Goal: Entertainment & Leisure: Consume media (video, audio)

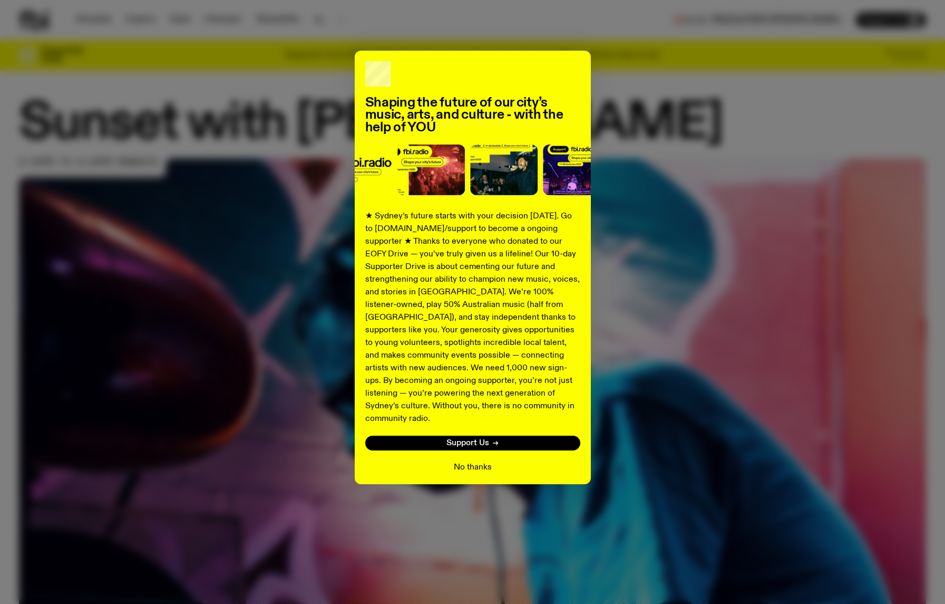
drag, startPoint x: 496, startPoint y: 452, endPoint x: 486, endPoint y: 453, distance: 10.7
click at [494, 461] on div "No thanks" at bounding box center [472, 467] width 215 height 13
click at [482, 461] on button "No thanks" at bounding box center [473, 467] width 38 height 13
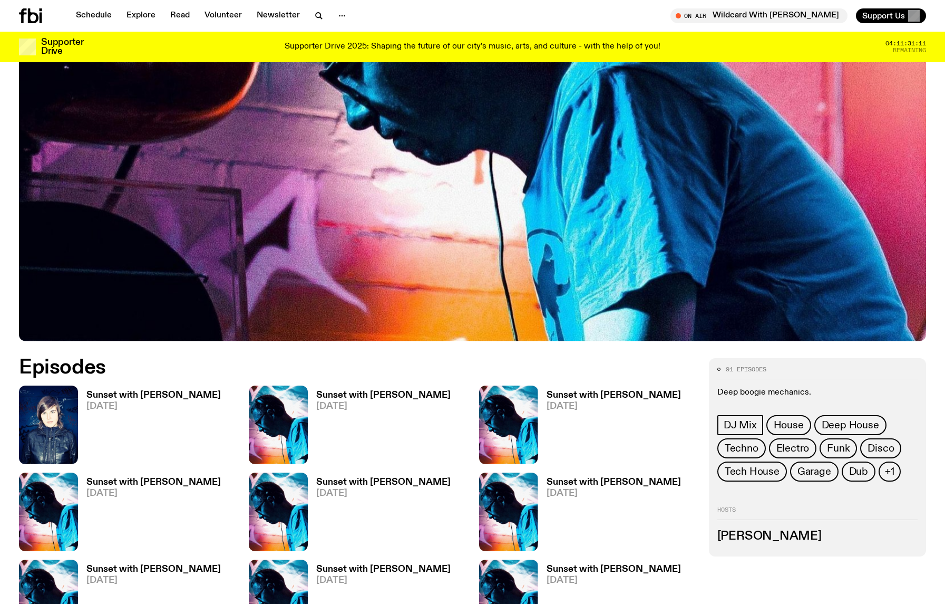
scroll to position [526, 0]
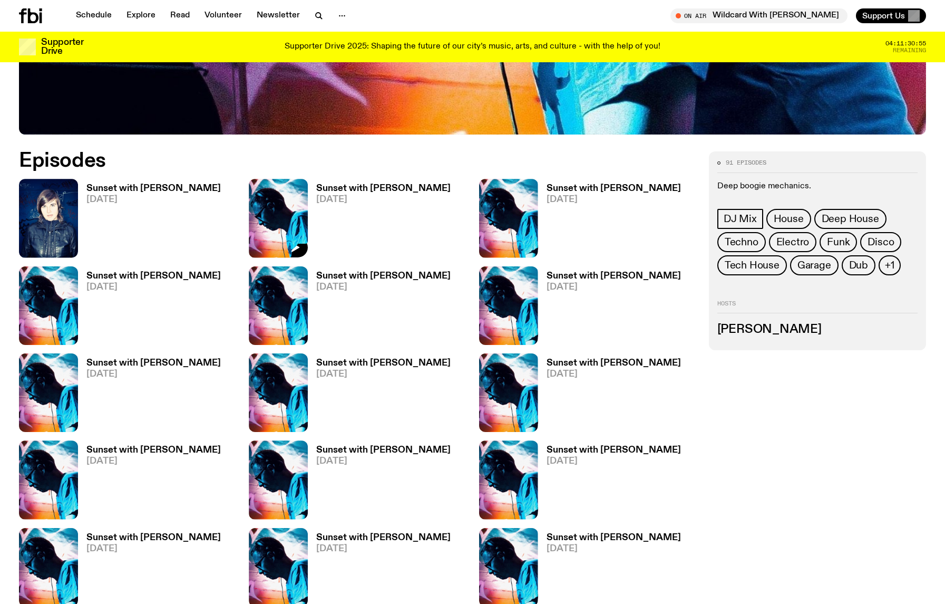
click at [357, 188] on h3 "Sunset with [PERSON_NAME]" at bounding box center [383, 188] width 134 height 9
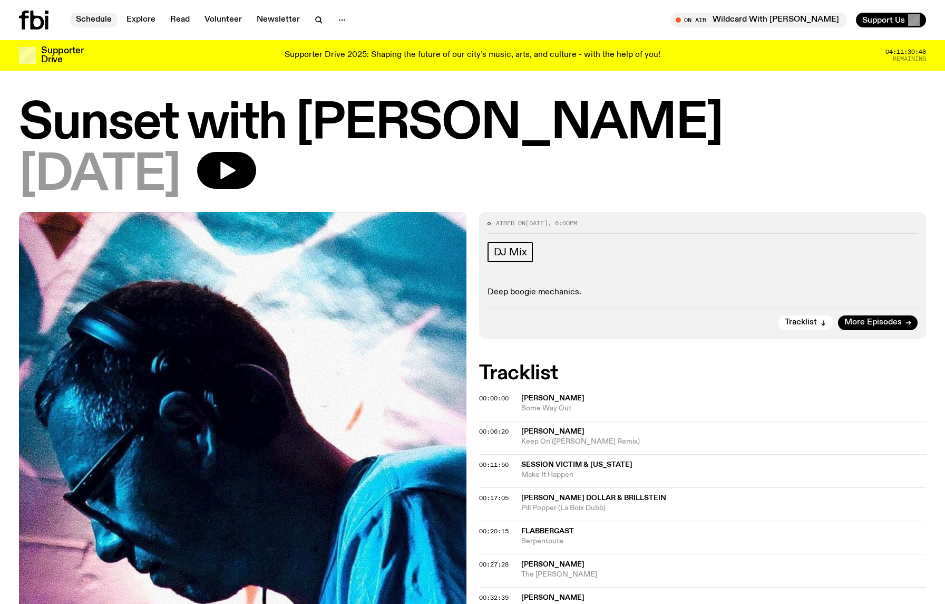
click at [104, 20] on link "Schedule" at bounding box center [94, 20] width 49 height 15
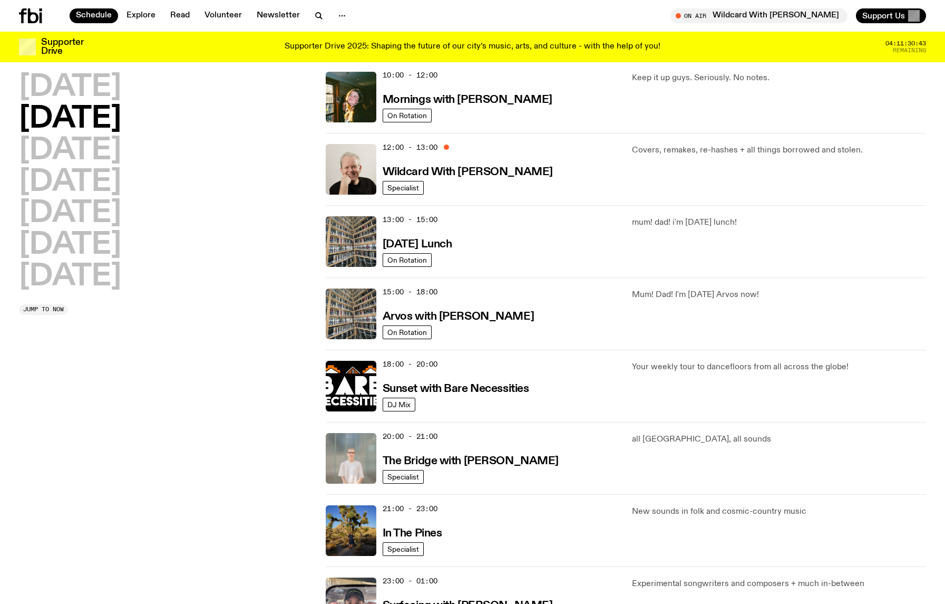
scroll to position [176, 0]
click at [464, 383] on h3 "Sunset with Bare Necessities" at bounding box center [456, 388] width 147 height 11
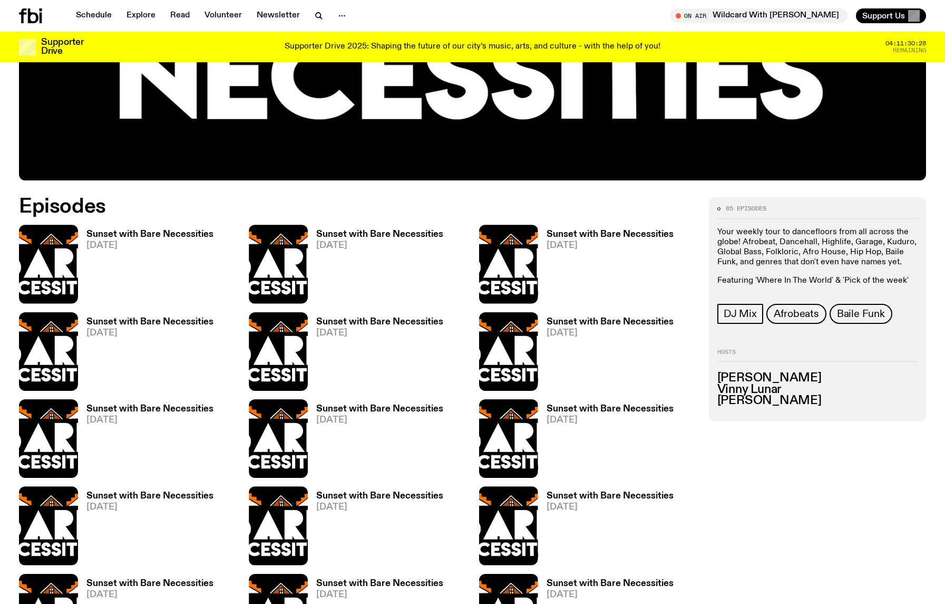
scroll to position [555, 0]
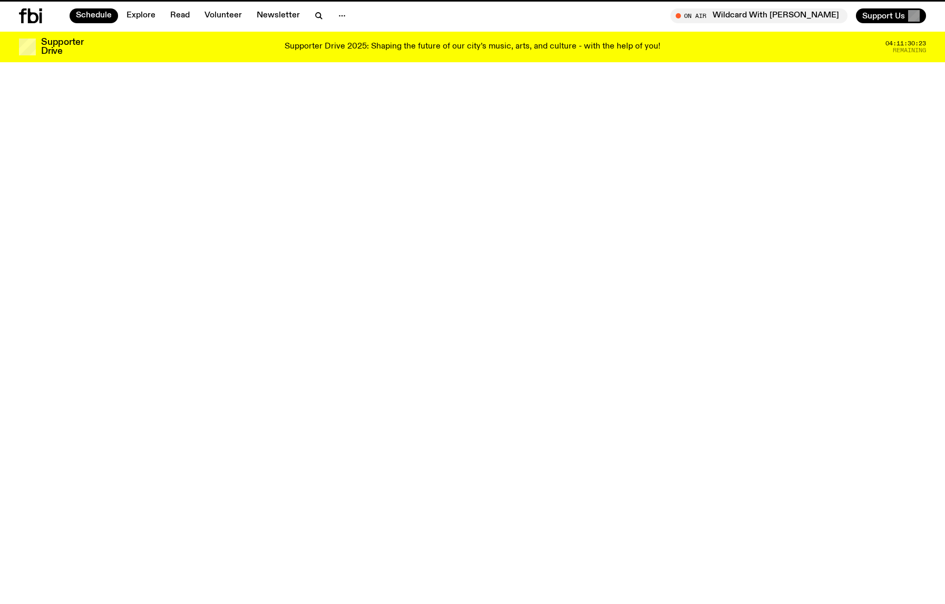
scroll to position [176, 0]
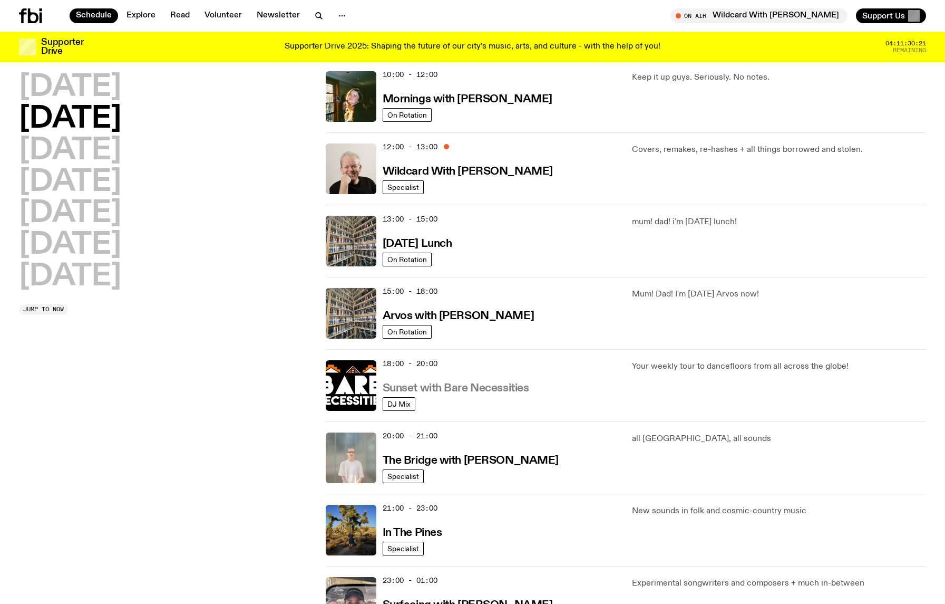
click at [458, 383] on h3 "Sunset with Bare Necessities" at bounding box center [456, 388] width 147 height 11
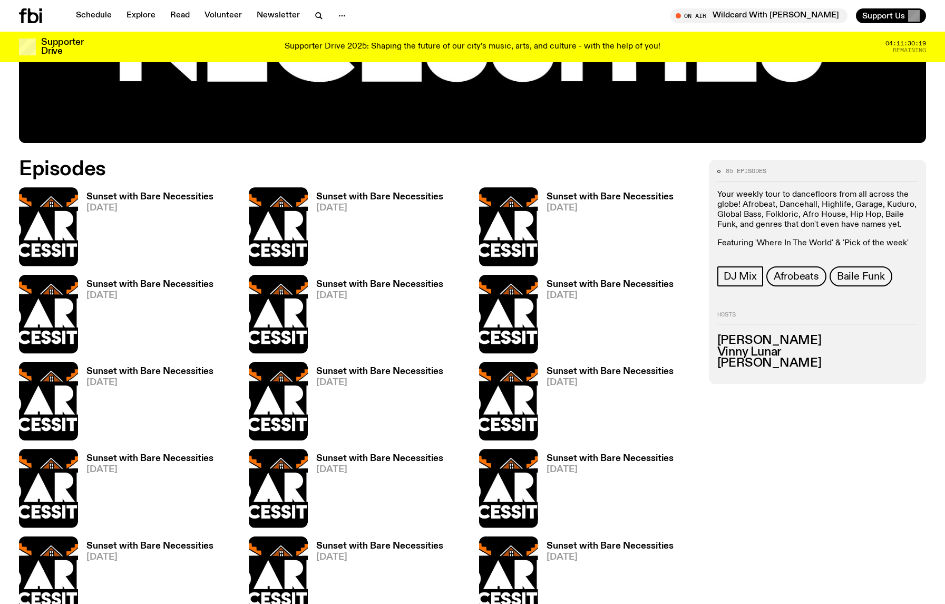
scroll to position [519, 0]
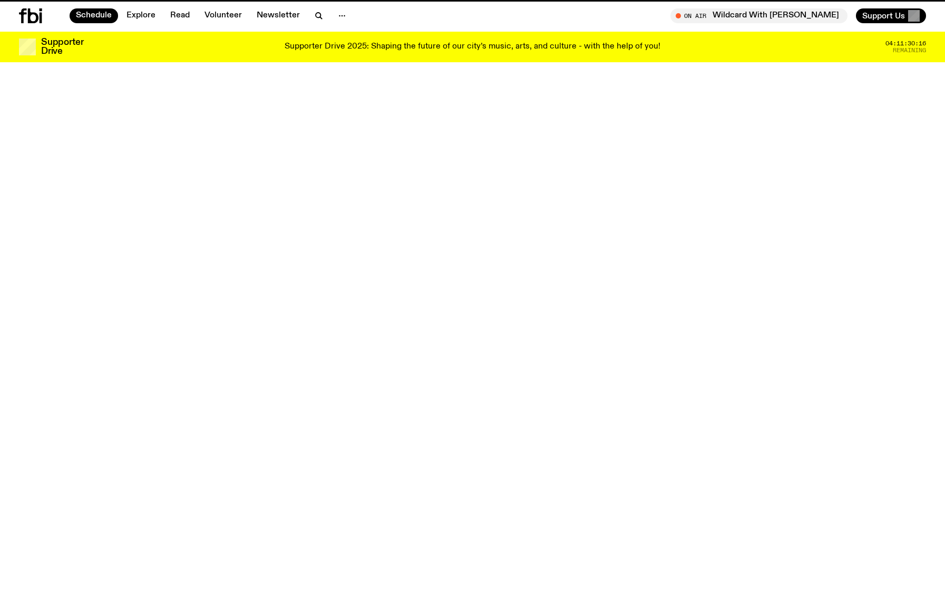
scroll to position [176, 0]
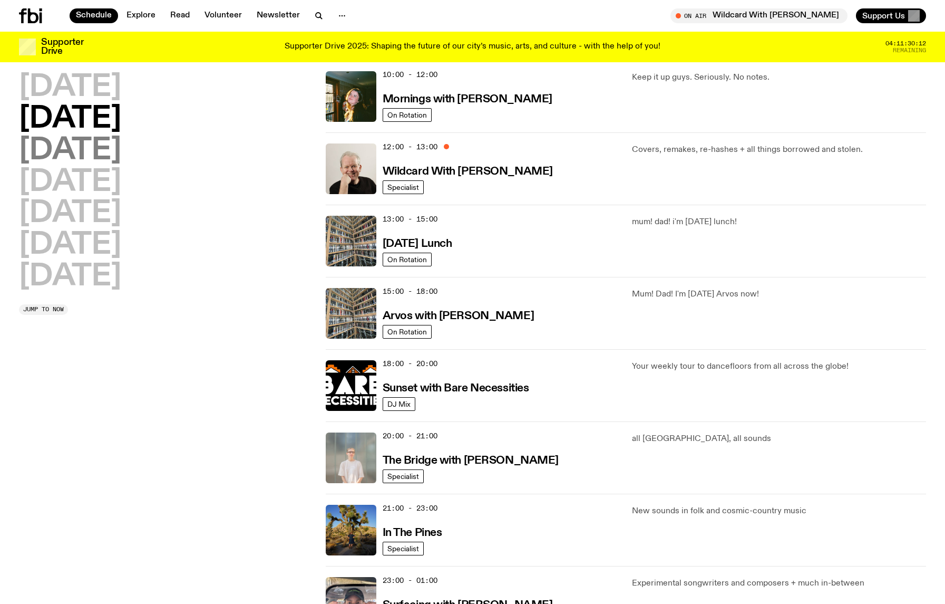
click at [114, 158] on h2 "[DATE]" at bounding box center [70, 151] width 102 height 30
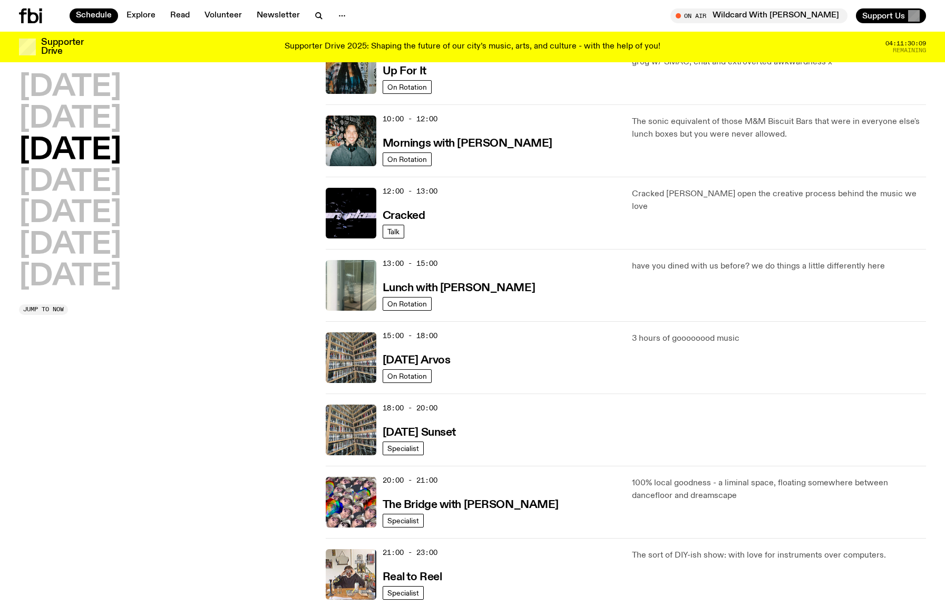
scroll to position [163, 0]
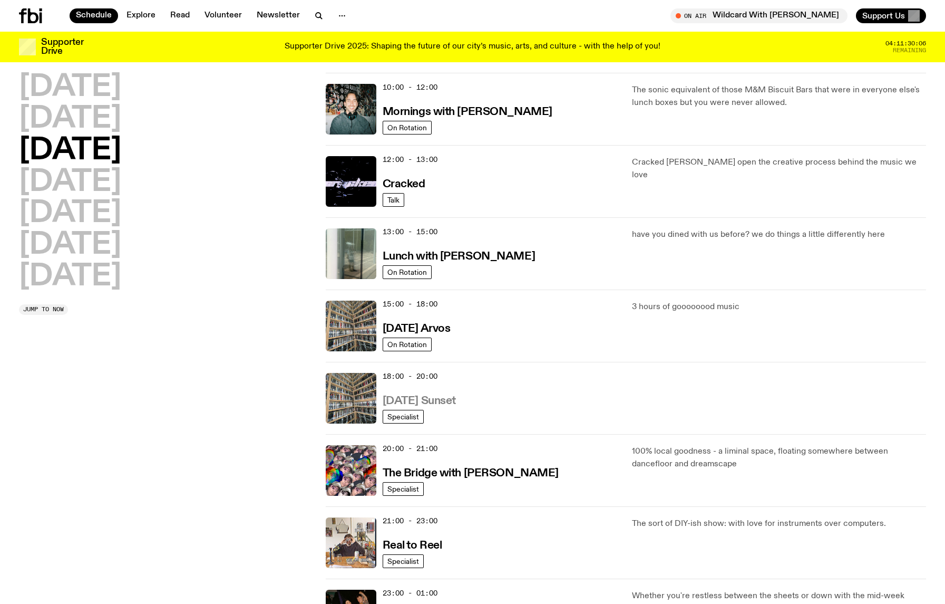
click at [456, 398] on h3 "[DATE] Sunset" at bounding box center [419, 400] width 73 height 11
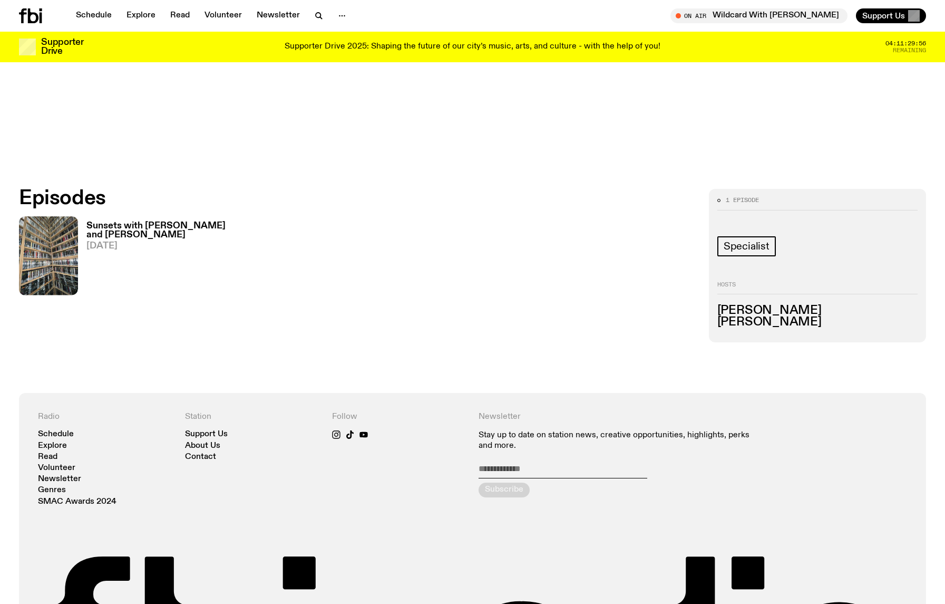
scroll to position [554, 0]
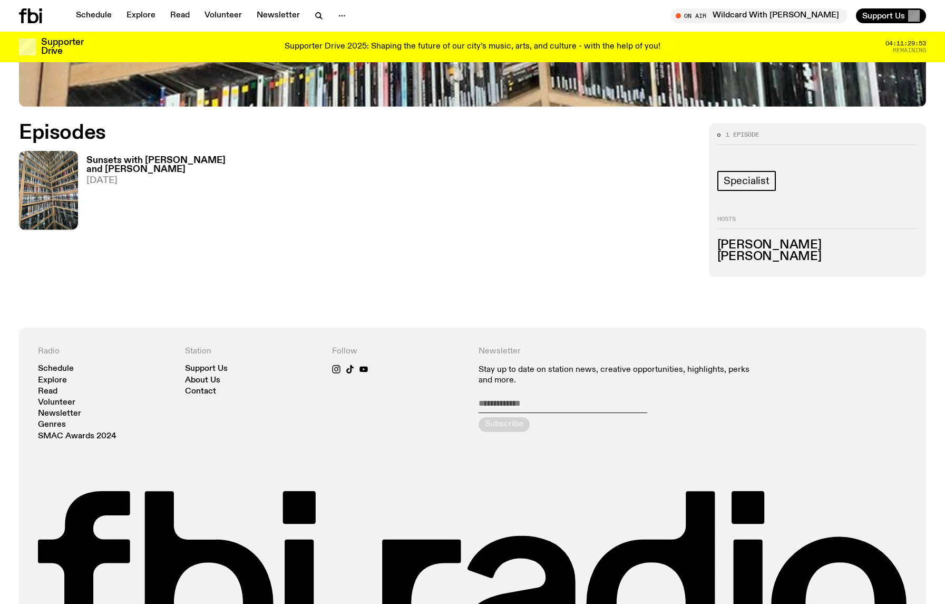
click at [94, 160] on h3 "Sunsets with [PERSON_NAME] and [PERSON_NAME]" at bounding box center [161, 165] width 150 height 18
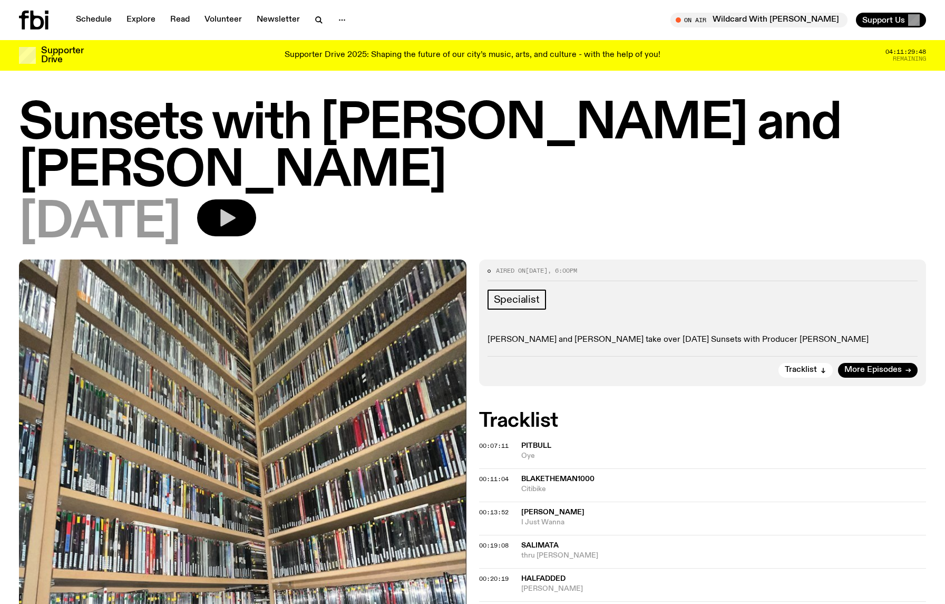
click at [237, 207] on icon "button" at bounding box center [226, 217] width 21 height 21
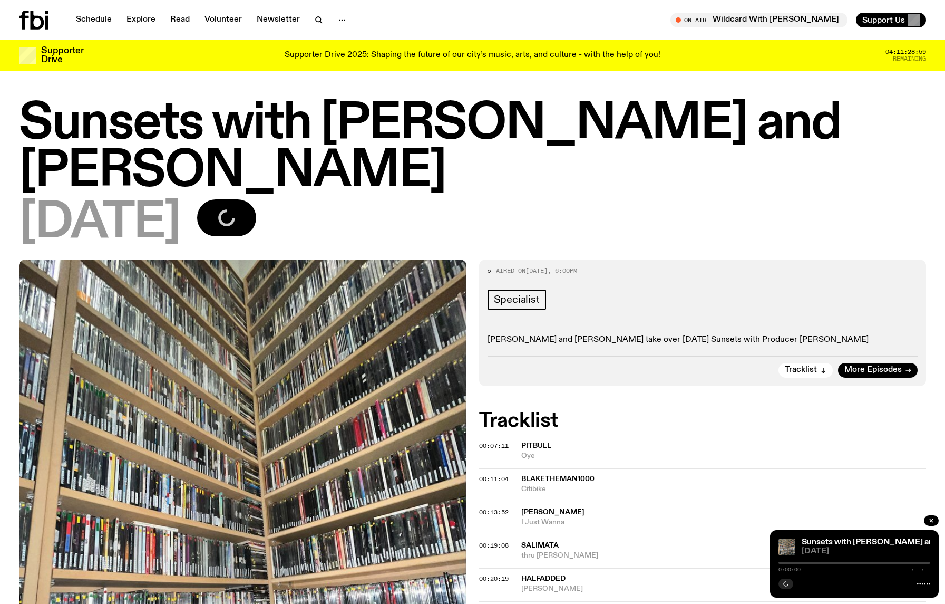
click at [868, 565] on div "0:00:00 -:--:--" at bounding box center [855, 565] width 152 height 13
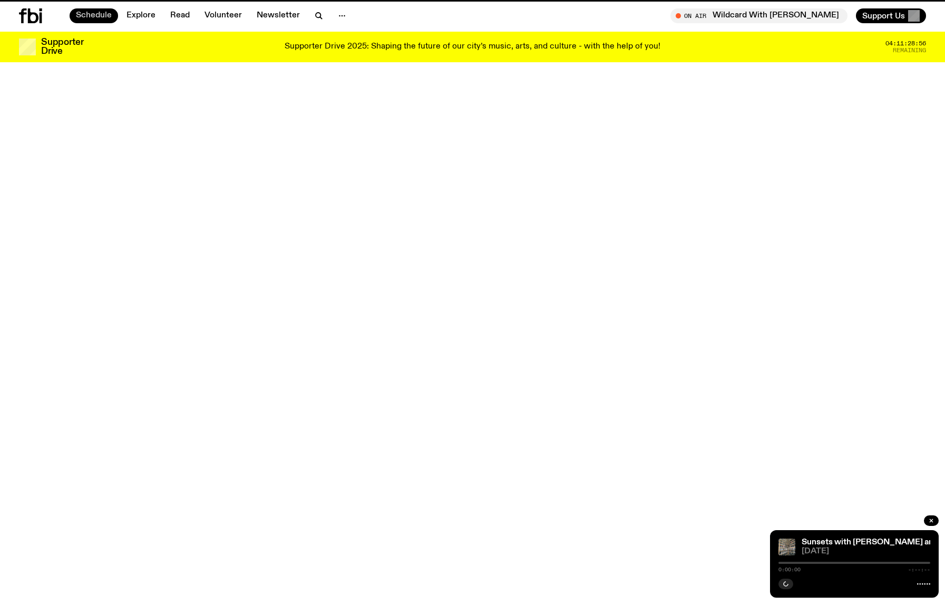
scroll to position [164, 0]
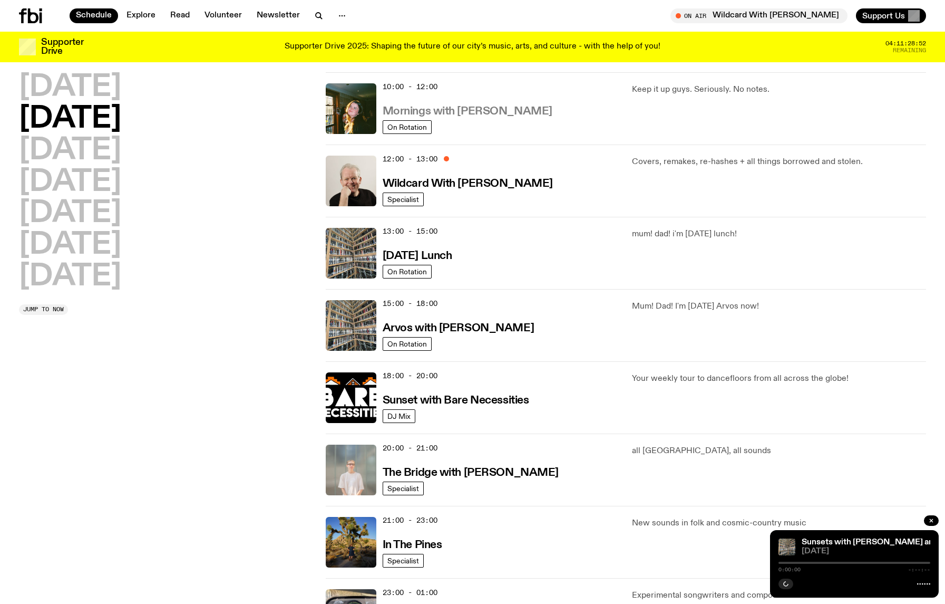
click at [454, 113] on h3 "Mornings with [PERSON_NAME]" at bounding box center [468, 111] width 170 height 11
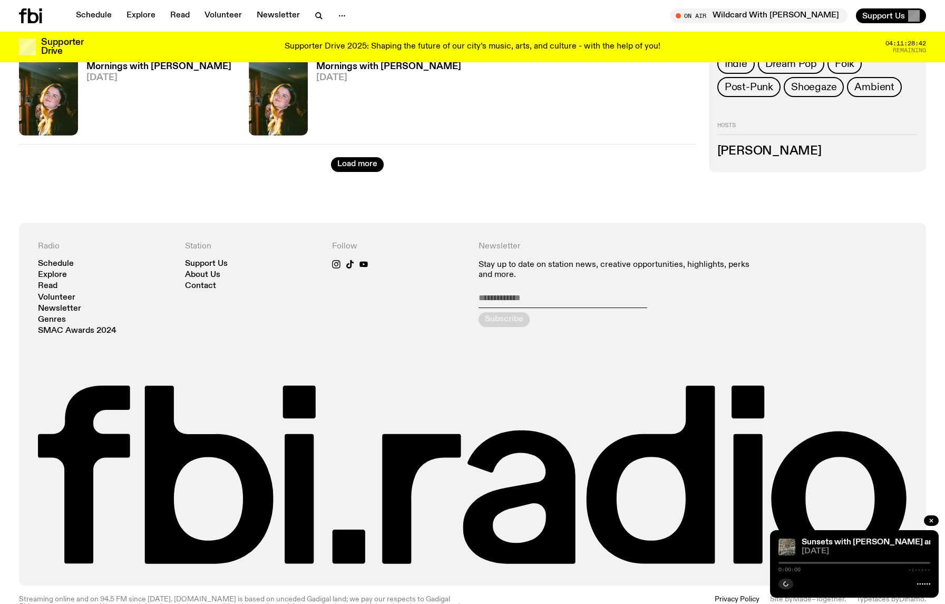
scroll to position [1520, 0]
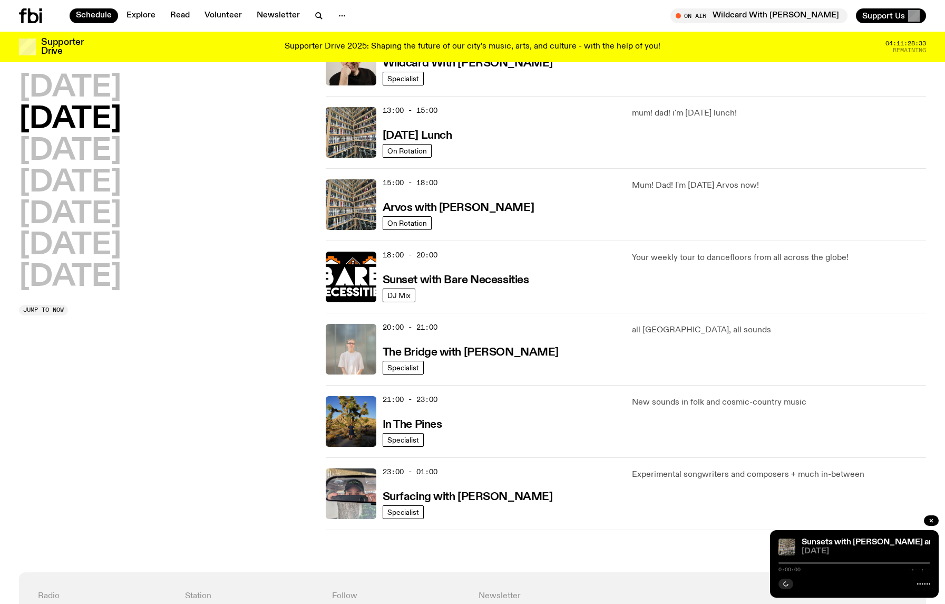
scroll to position [289, 0]
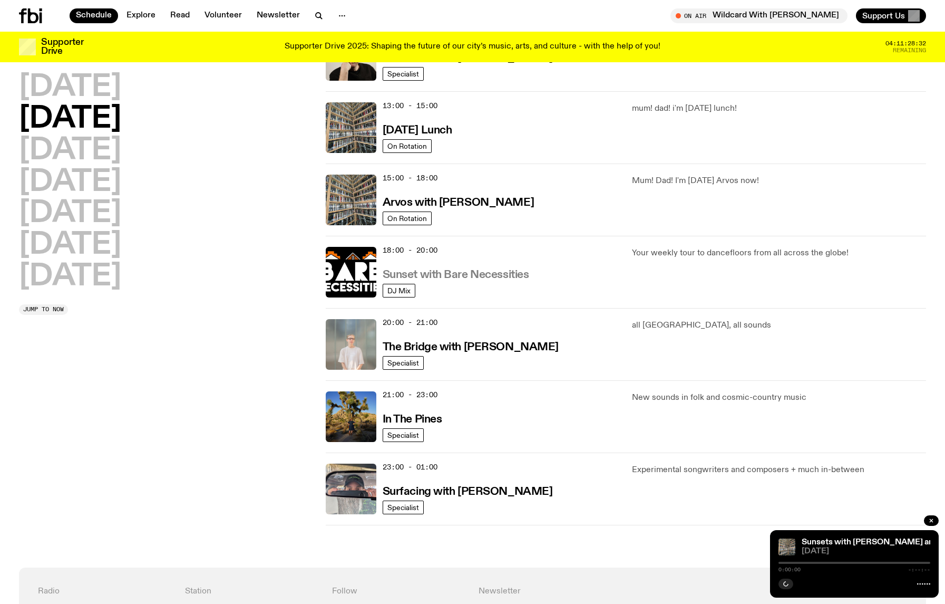
click at [457, 275] on h3 "Sunset with Bare Necessities" at bounding box center [456, 274] width 147 height 11
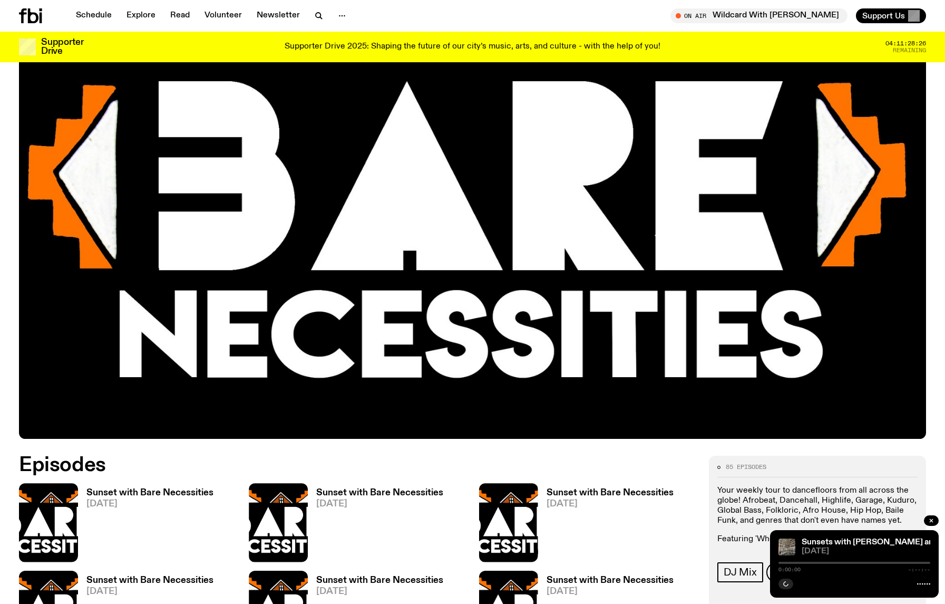
scroll to position [223, 0]
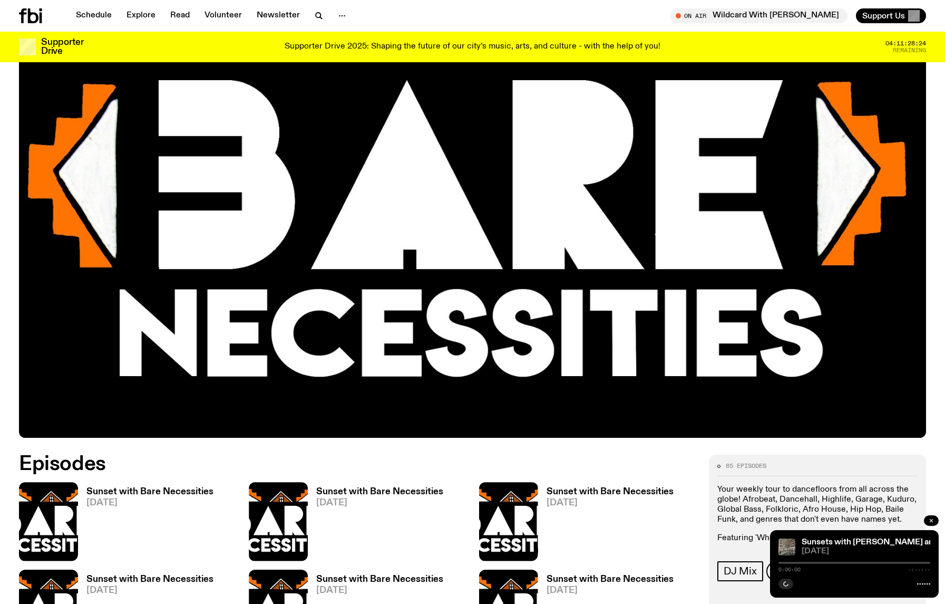
click at [931, 520] on icon "button" at bounding box center [931, 520] width 3 height 3
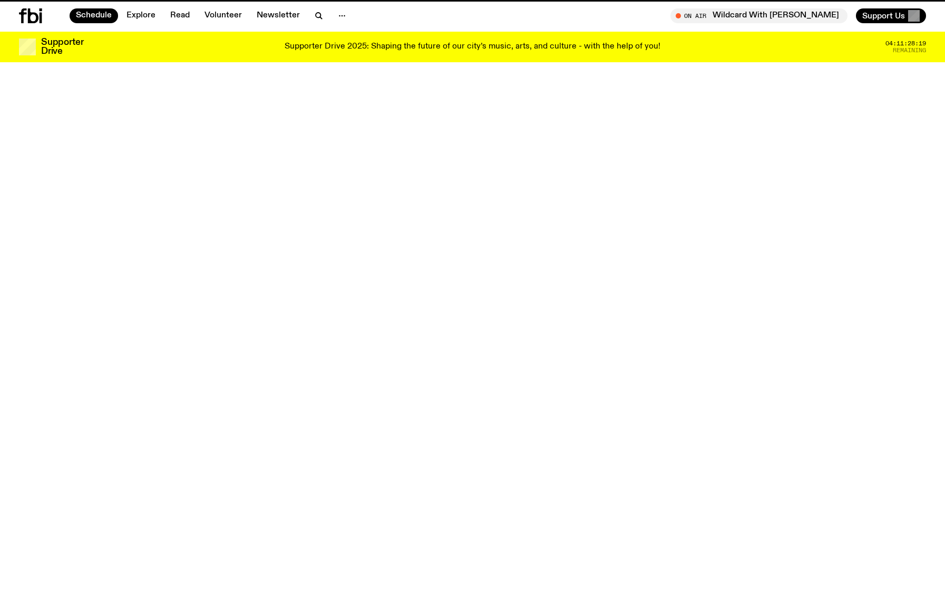
scroll to position [289, 0]
